Goal: Find specific page/section: Find specific page/section

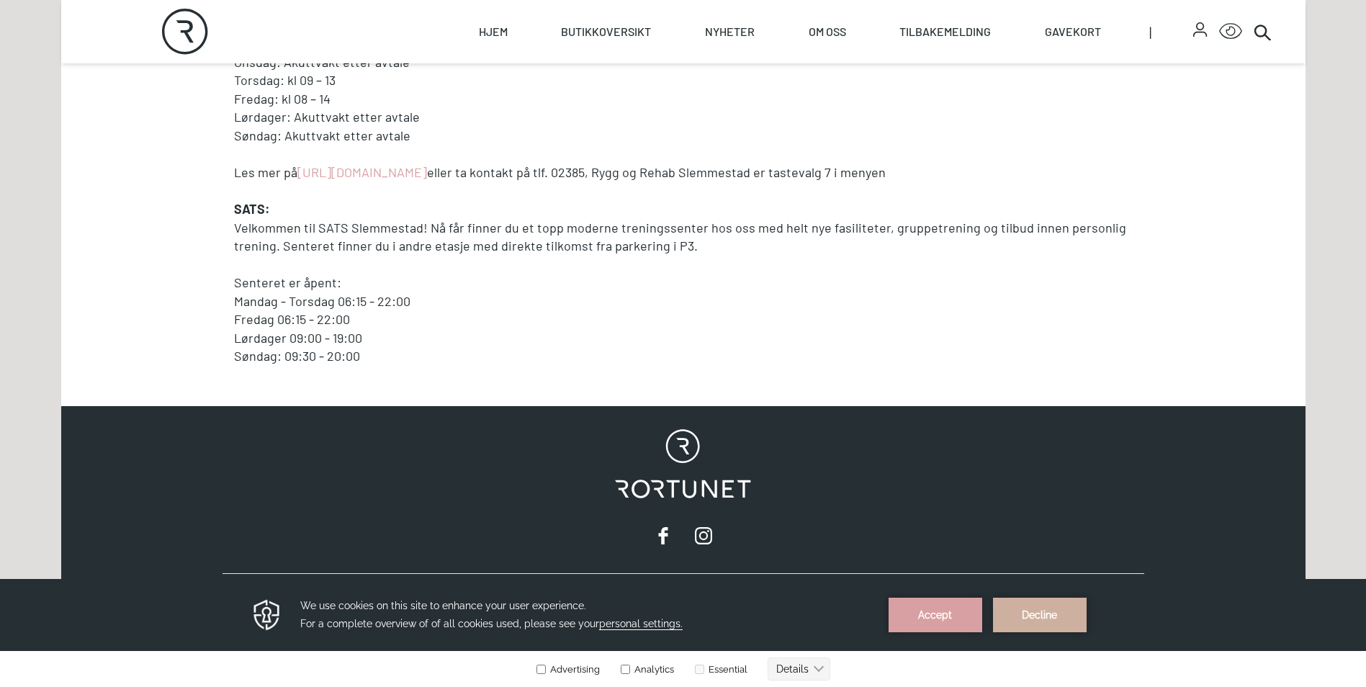
scroll to position [1225, 0]
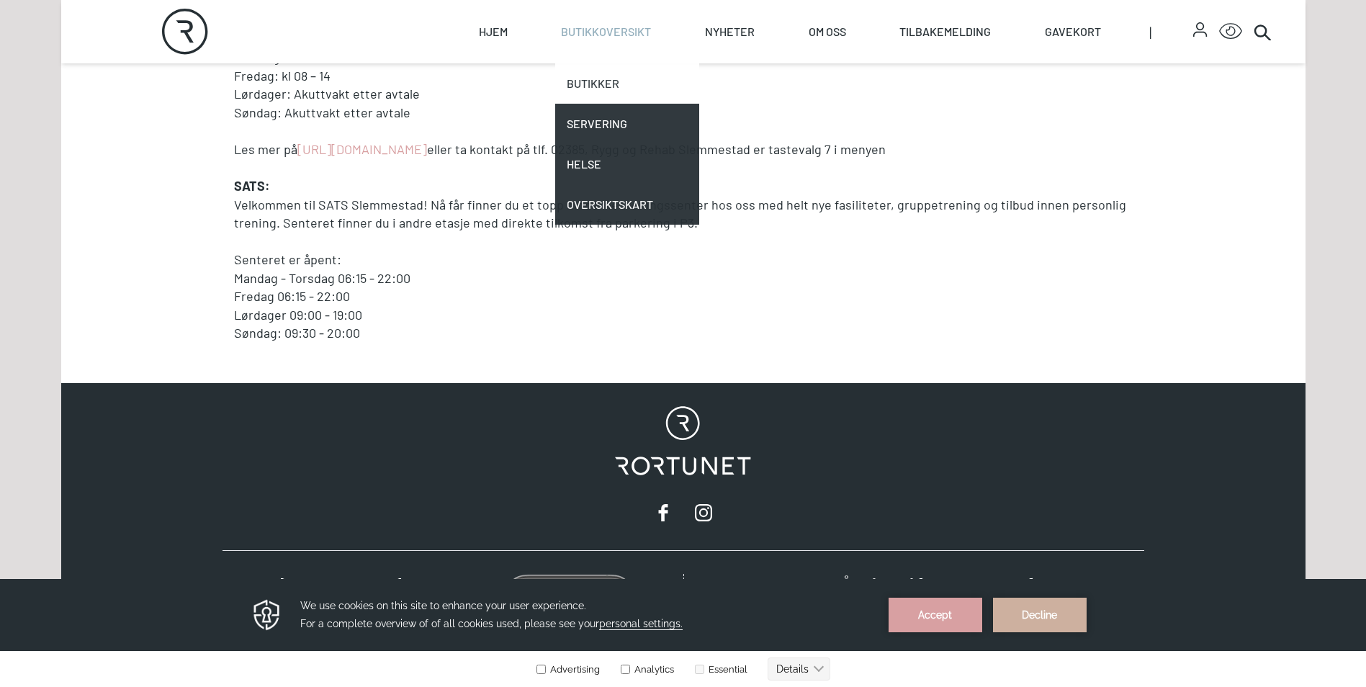
click at [599, 86] on link "Butikker" at bounding box center [627, 83] width 144 height 40
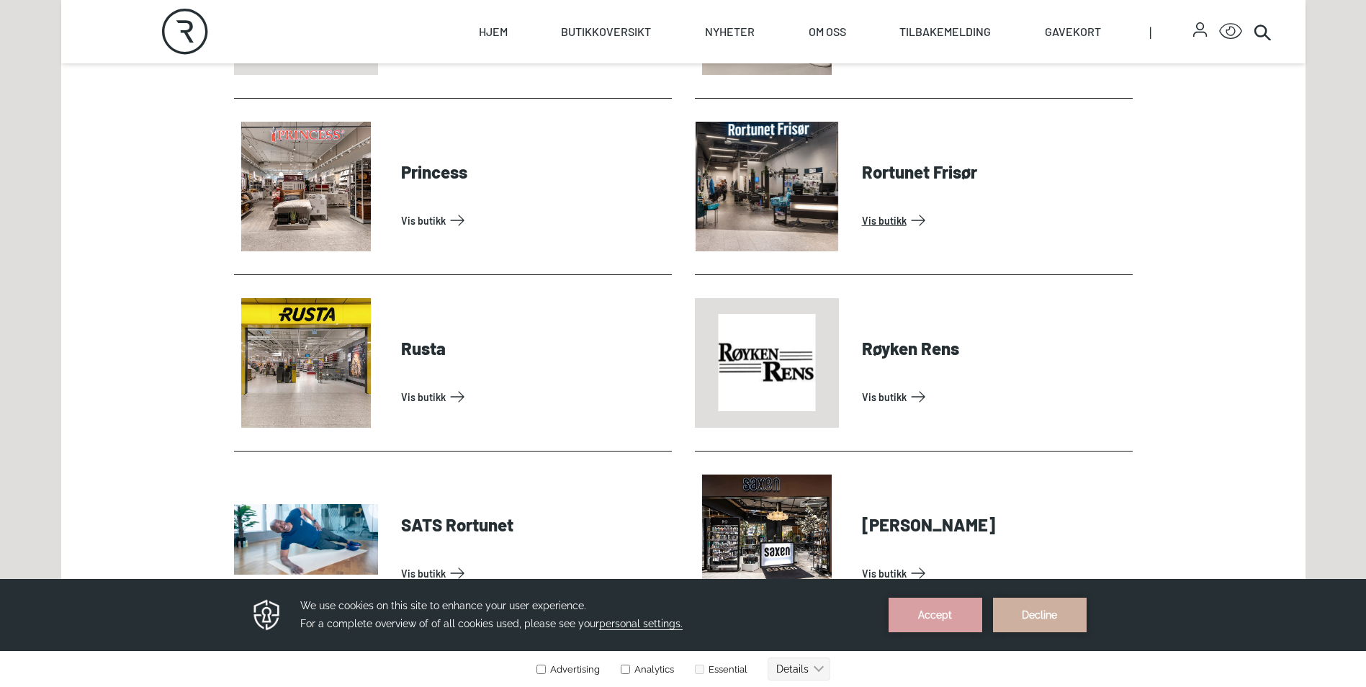
scroll to position [3601, 0]
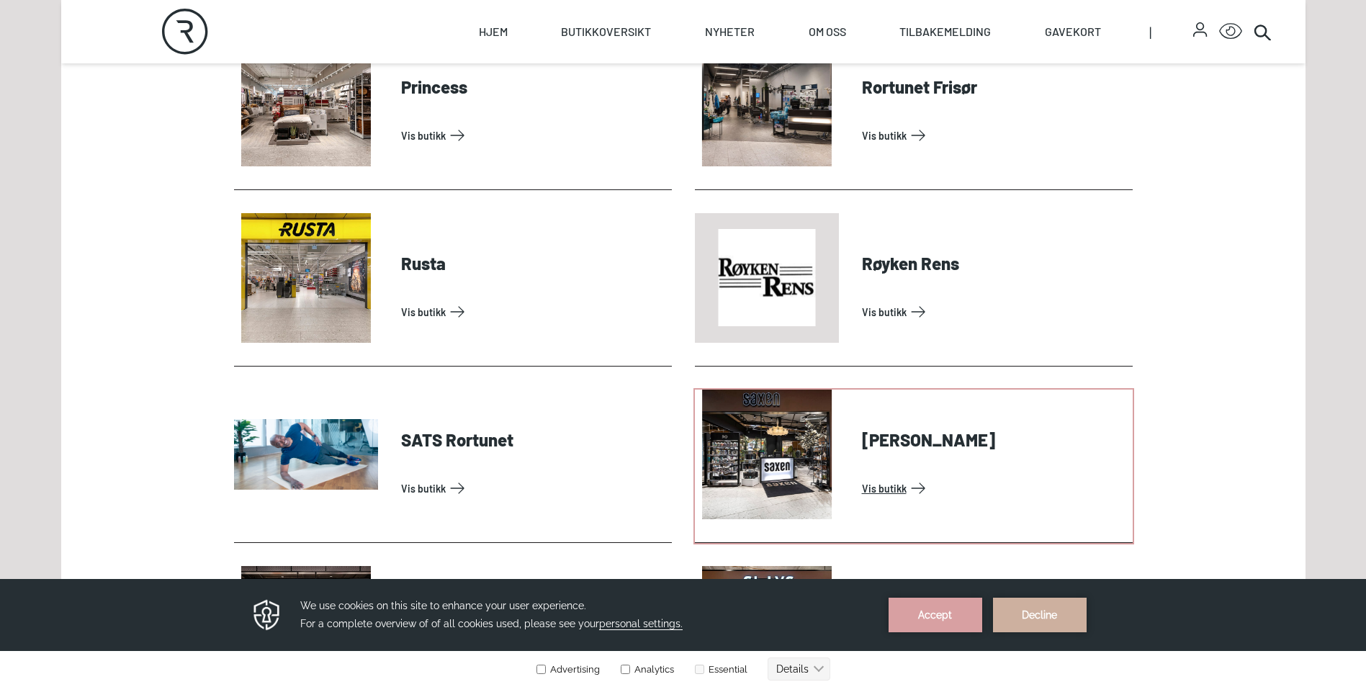
click at [862, 477] on link "Vis butikk" at bounding box center [994, 488] width 265 height 23
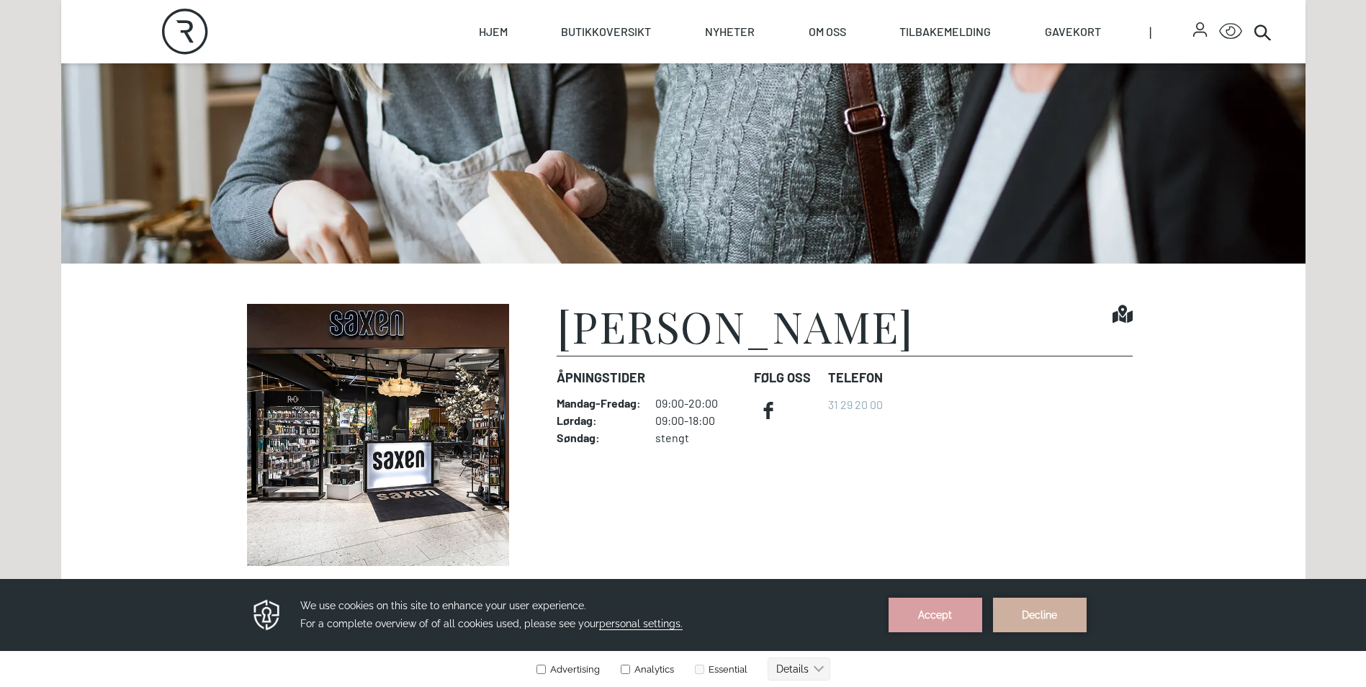
scroll to position [288, 0]
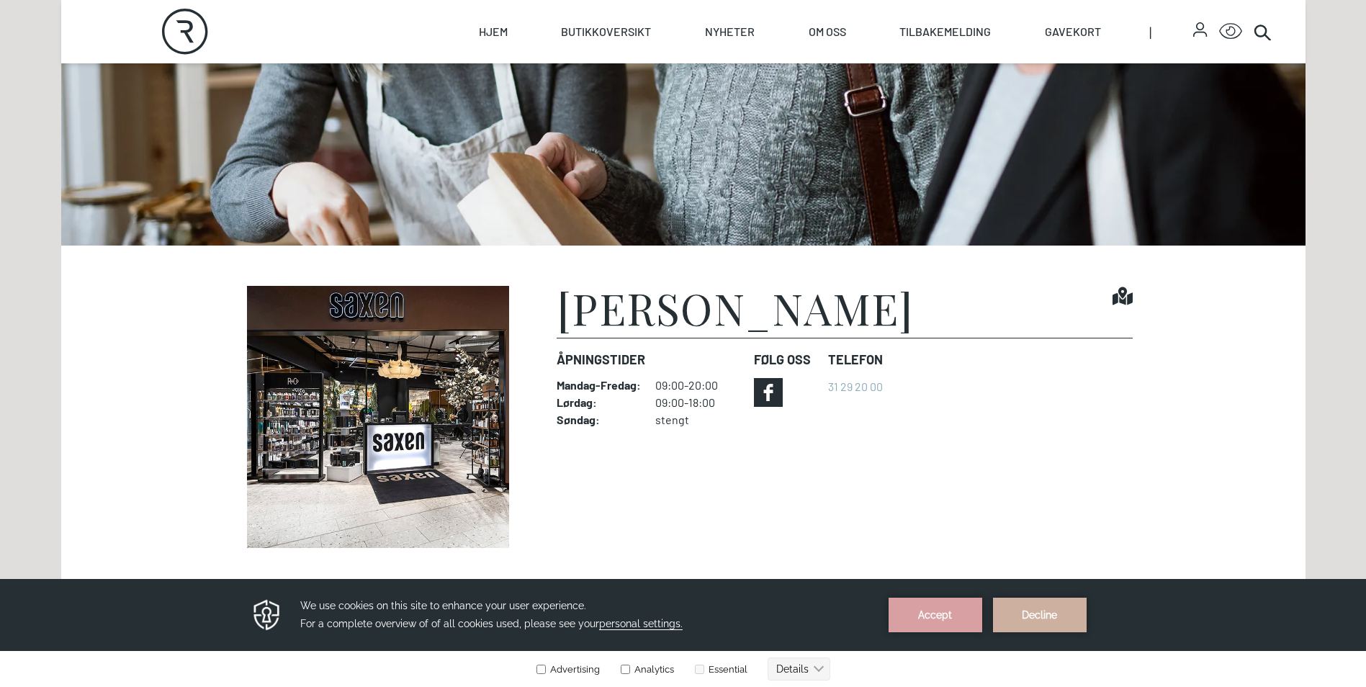
click at [770, 393] on icon at bounding box center [768, 392] width 29 height 29
